Goal: Information Seeking & Learning: Learn about a topic

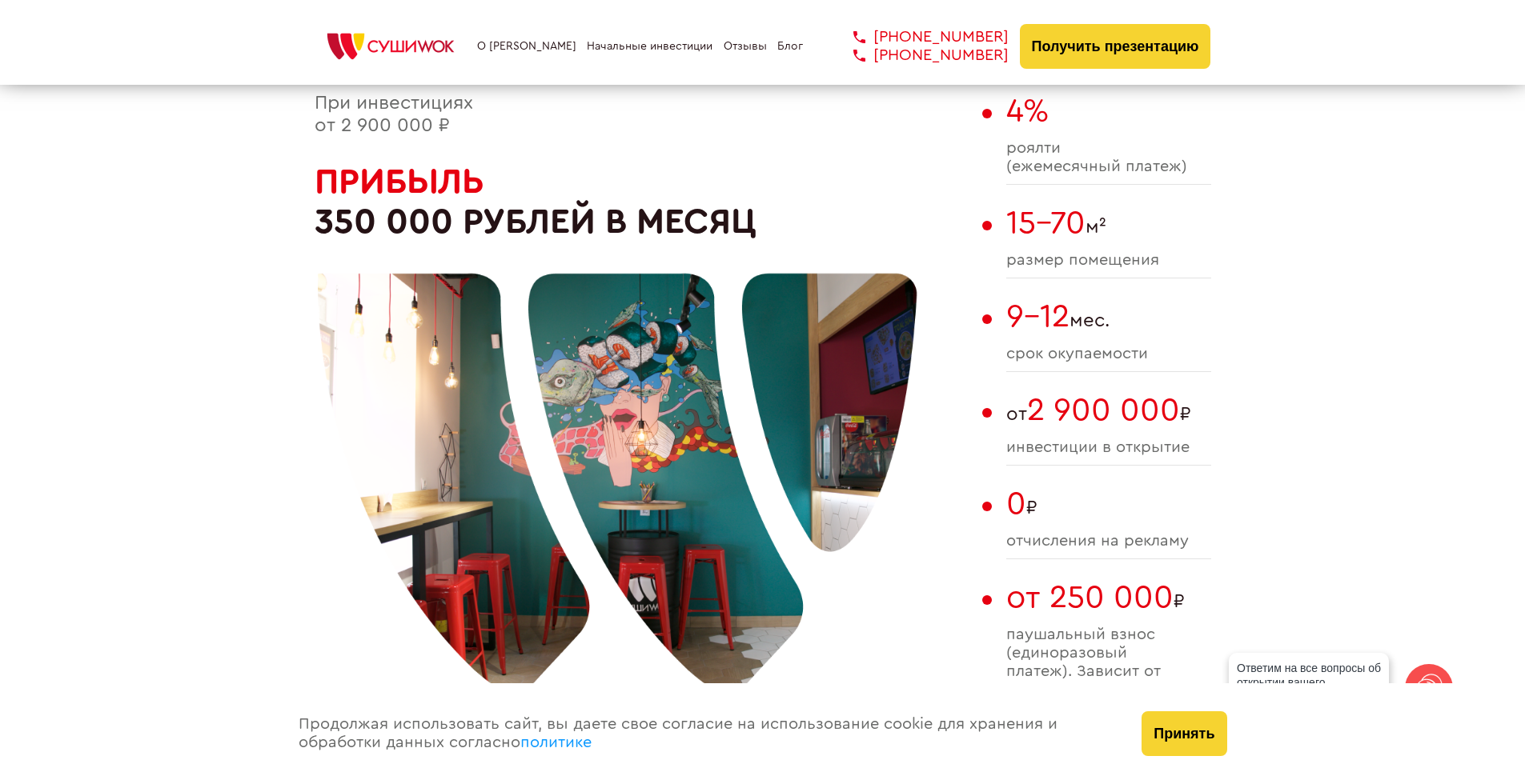
scroll to position [897, 0]
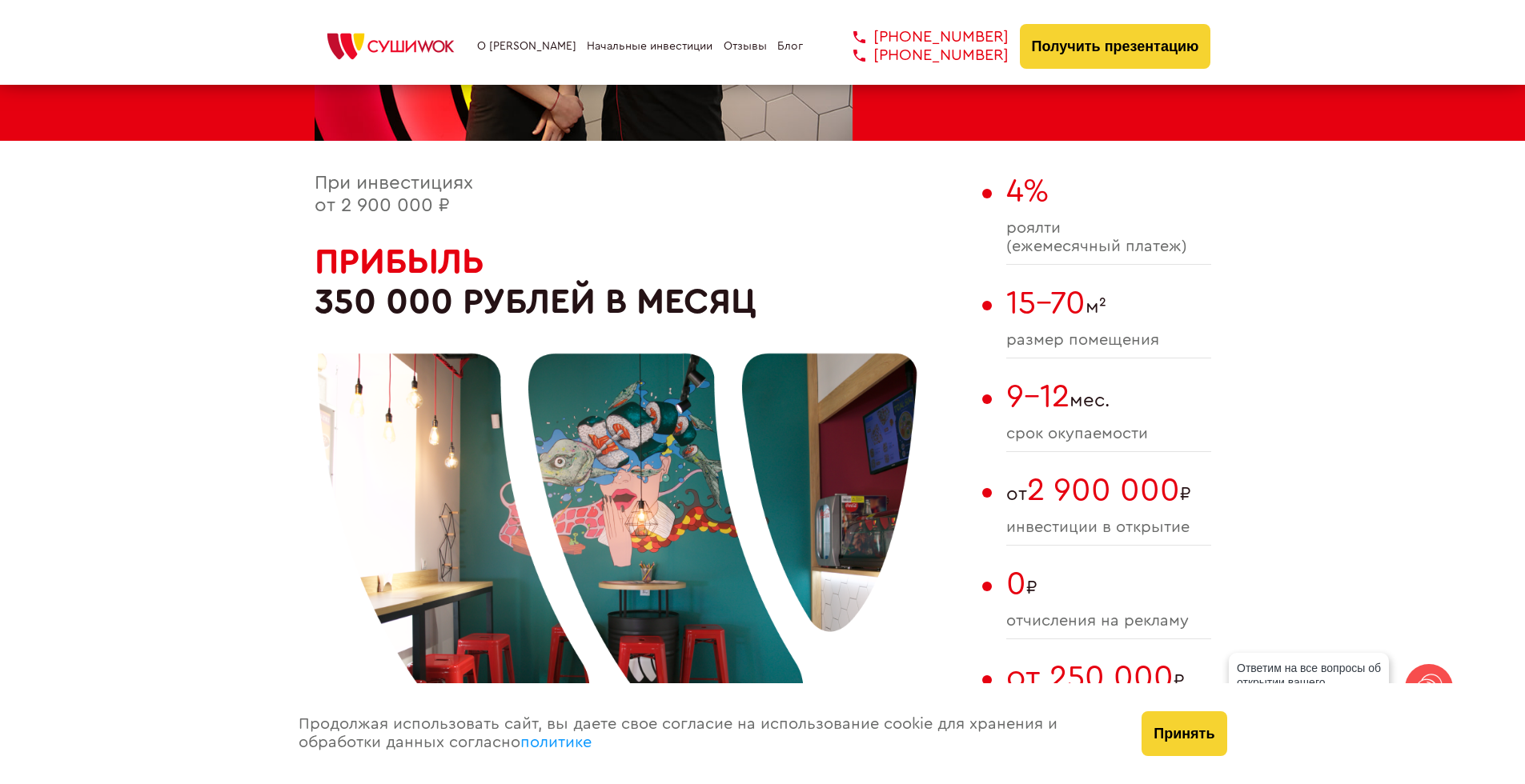
click at [784, 45] on link "Блог" at bounding box center [789, 46] width 26 height 13
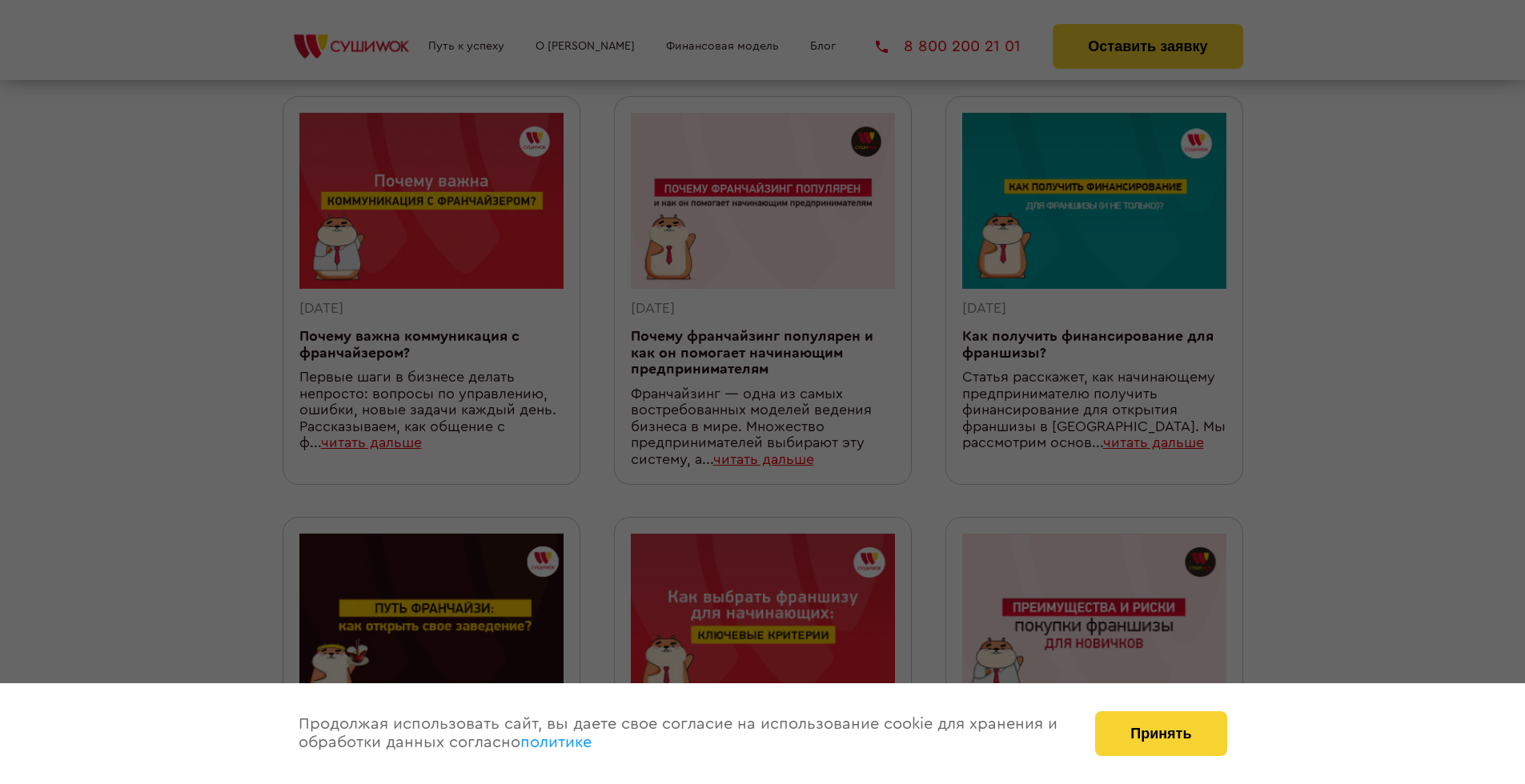
scroll to position [470, 0]
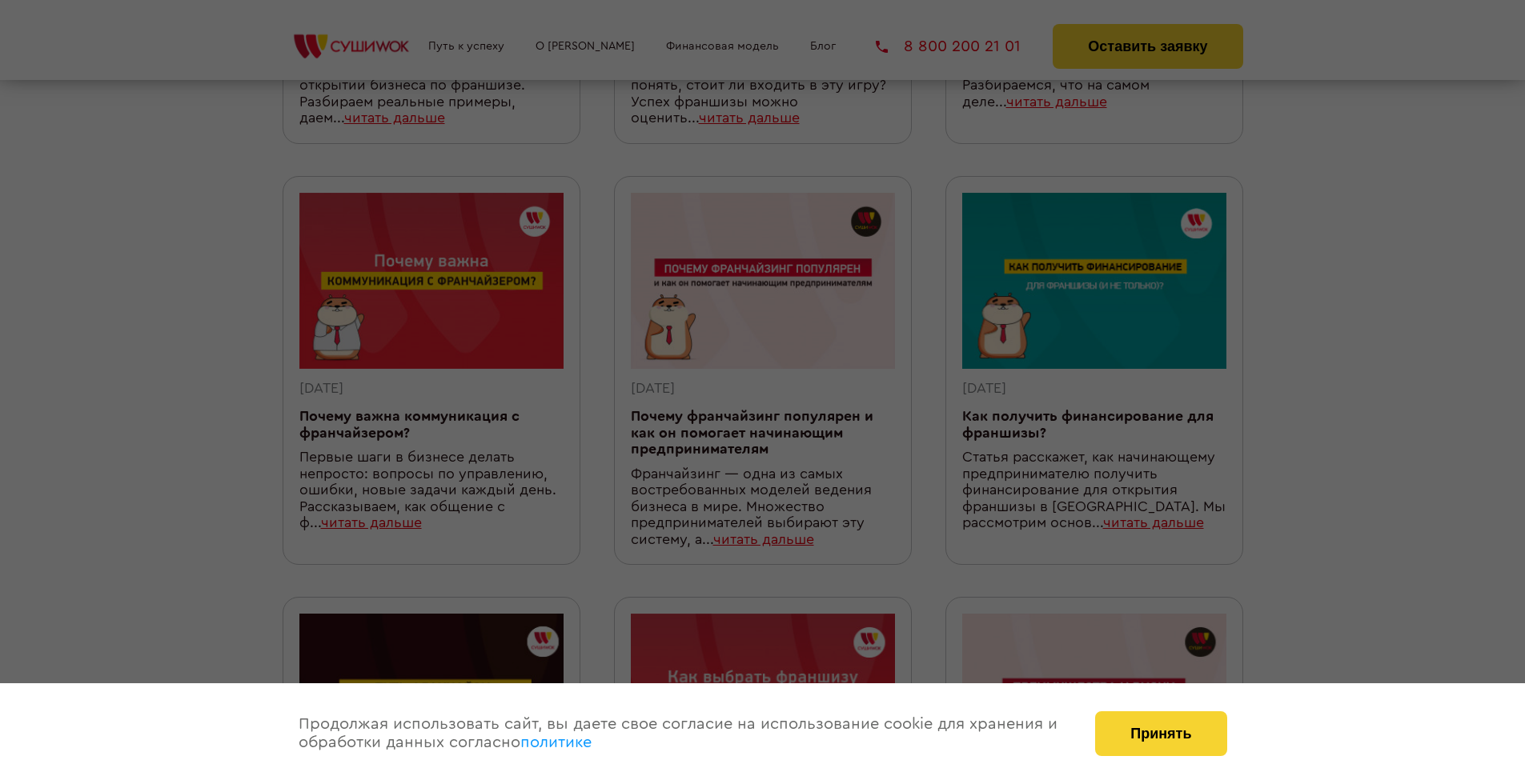
click at [673, 49] on div at bounding box center [762, 392] width 1525 height 784
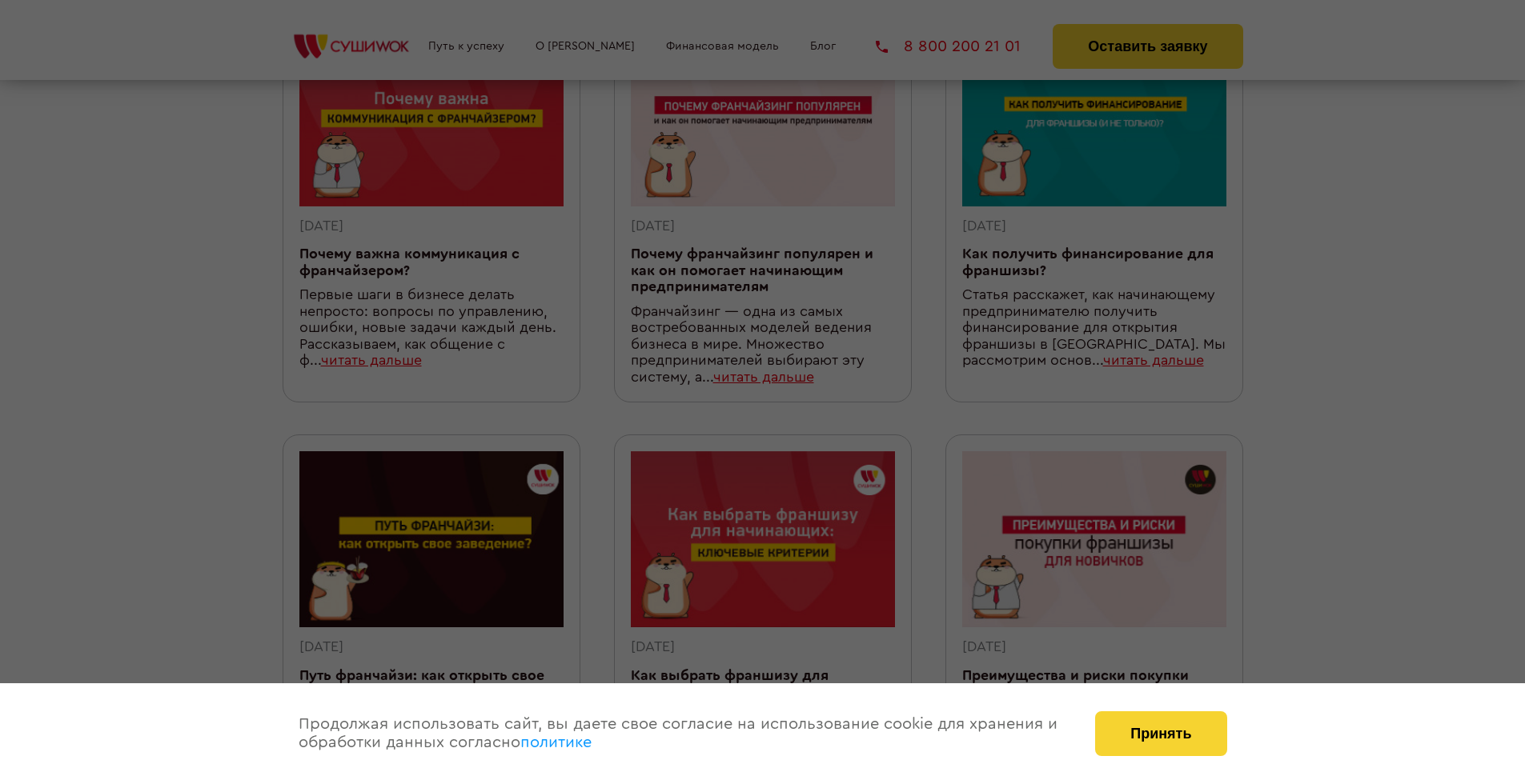
scroll to position [553, 0]
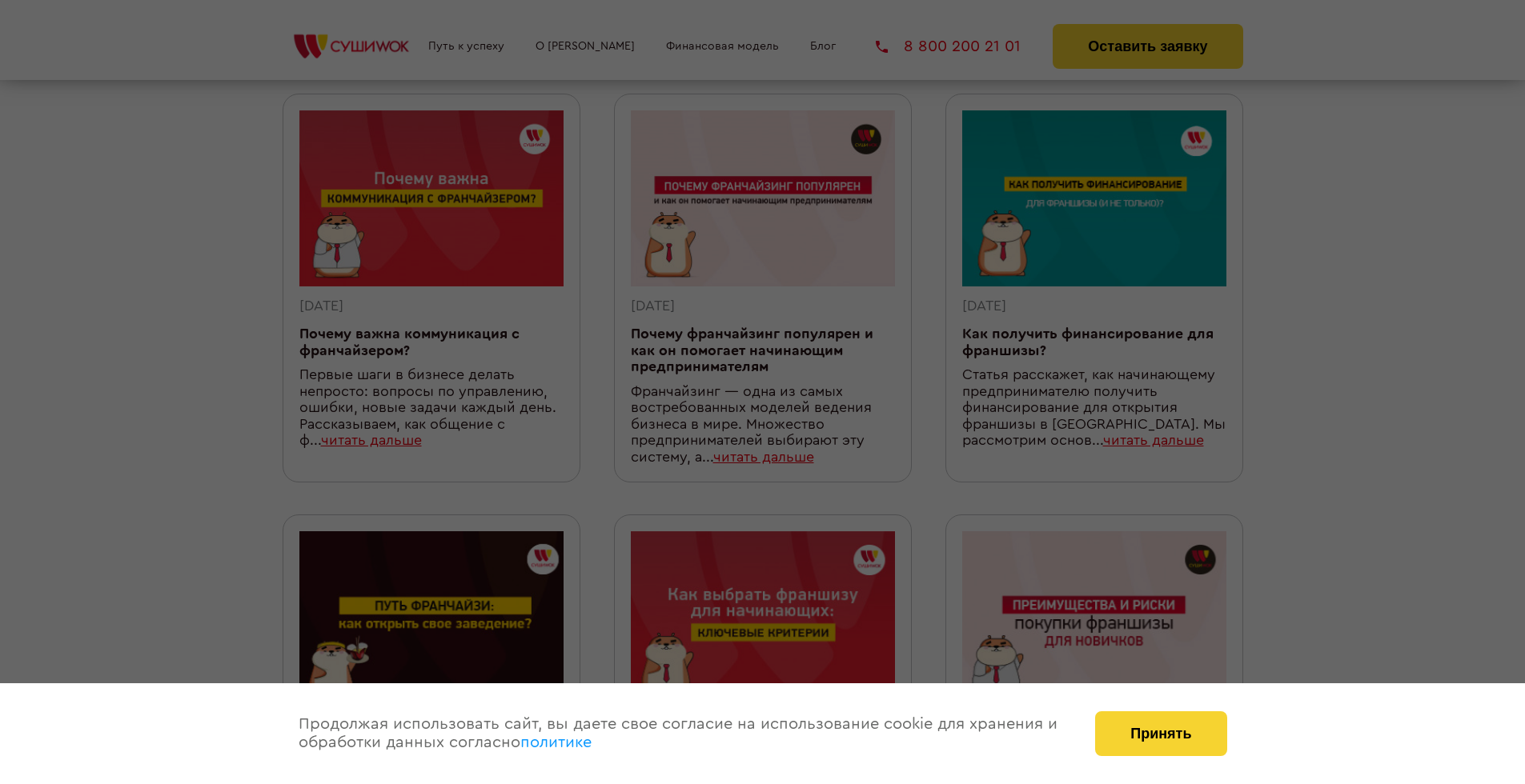
click at [1148, 50] on div at bounding box center [762, 392] width 1525 height 784
